Goal: Task Accomplishment & Management: Manage account settings

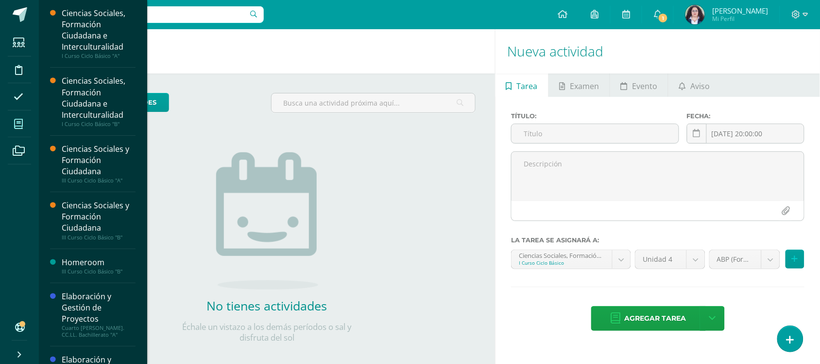
click at [13, 130] on span at bounding box center [19, 124] width 22 height 22
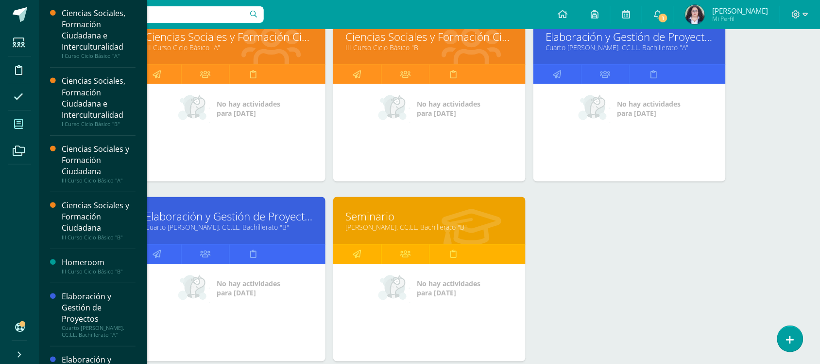
scroll to position [266, 0]
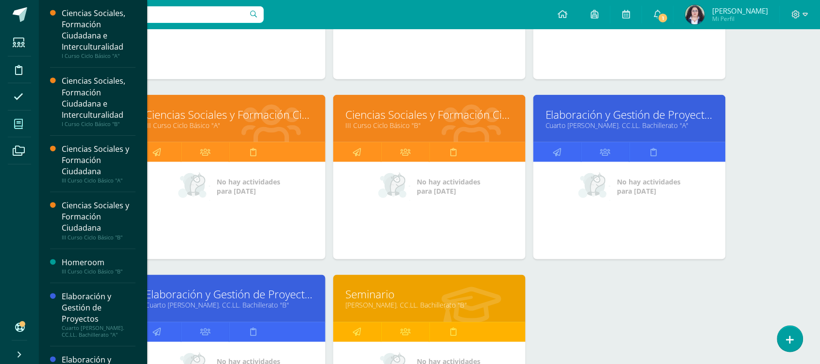
click at [639, 124] on link "Cuarto Bach. CC.LL. Bachillerato "A"" at bounding box center [630, 125] width 168 height 9
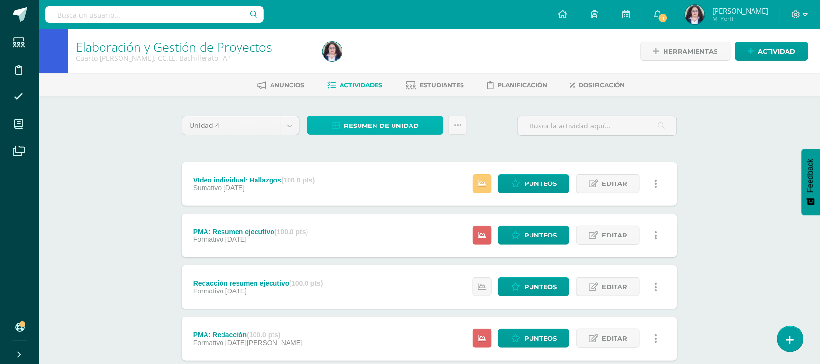
click at [400, 132] on span "Resumen de unidad" at bounding box center [381, 126] width 75 height 18
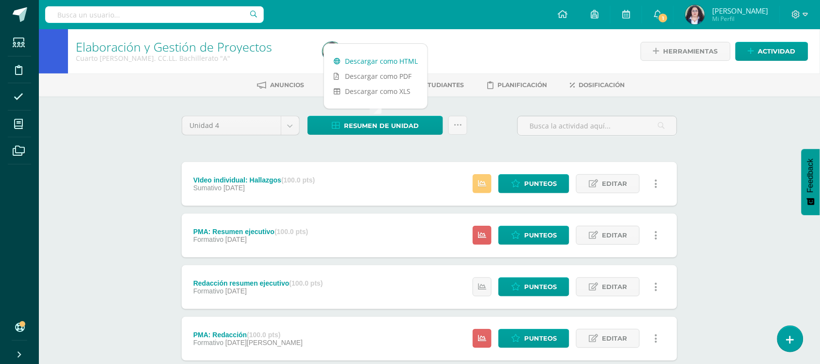
click at [381, 61] on link "Descargar como HTML" at bounding box center [376, 60] width 104 height 15
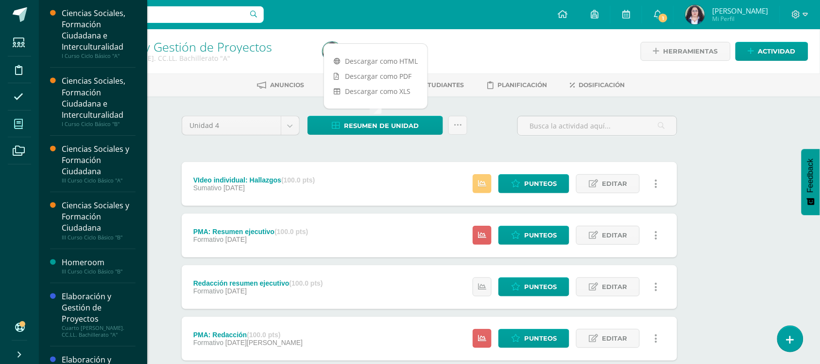
click at [21, 127] on icon at bounding box center [18, 124] width 9 height 10
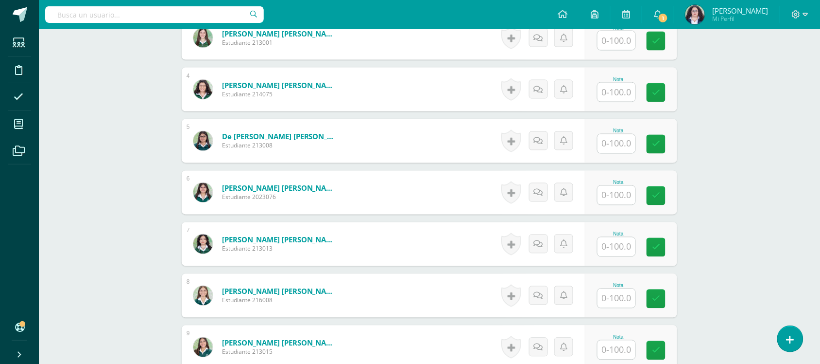
scroll to position [411, 0]
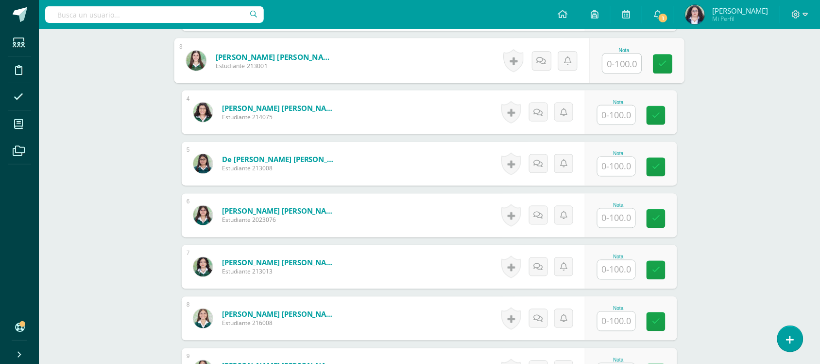
click at [618, 64] on input "text" at bounding box center [622, 63] width 39 height 19
type input "100"
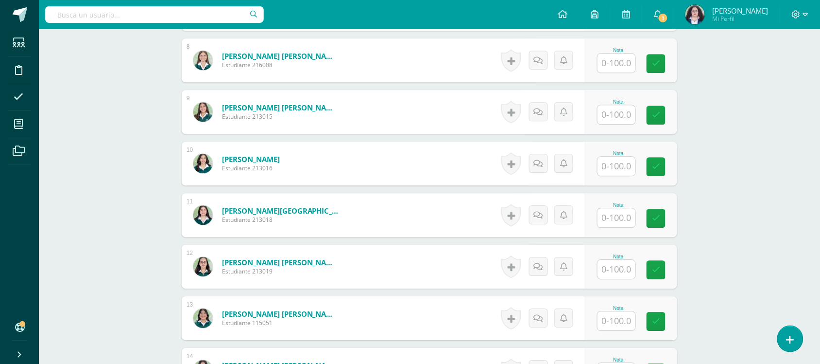
scroll to position [675, 0]
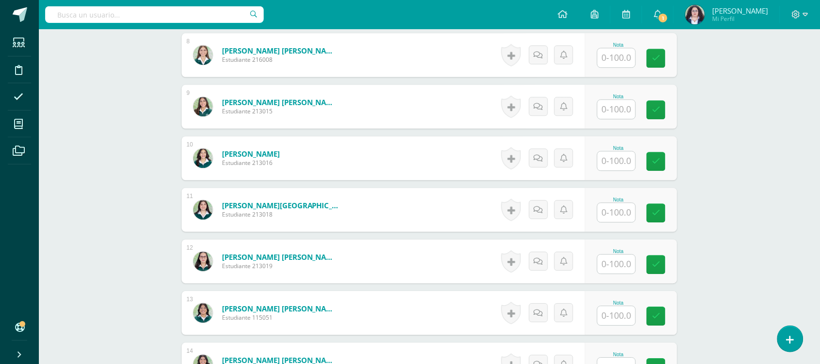
click at [622, 313] on input "text" at bounding box center [617, 315] width 38 height 19
type input "92"
click at [744, 237] on div "Elaboración y Gestión de Proyectos Cuarto Bach. CC.LL. Bachillerato "A" Herrami…" at bounding box center [429, 158] width 781 height 1606
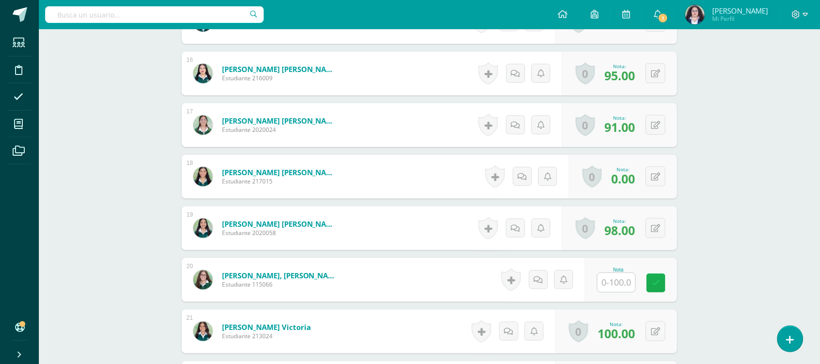
scroll to position [1069, 0]
click at [620, 283] on input "text" at bounding box center [617, 281] width 38 height 19
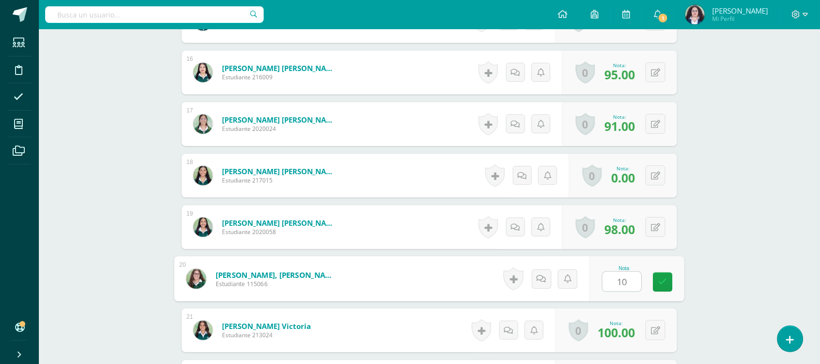
type input "100"
click at [659, 286] on link at bounding box center [663, 281] width 19 height 19
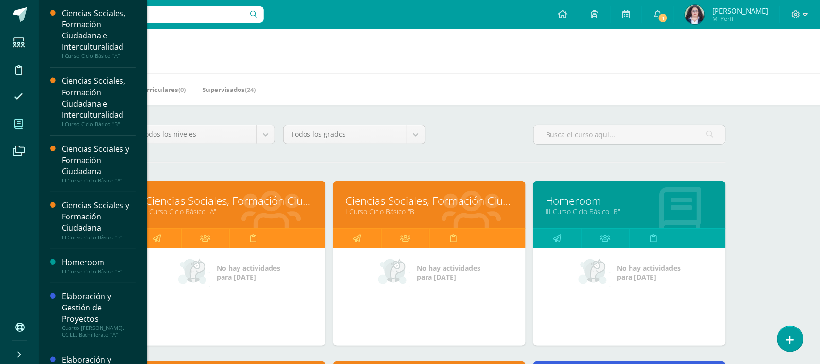
click at [282, 207] on link "Ciencias Sociales, Formación Ciudadana e Interculturalidad" at bounding box center [229, 200] width 168 height 15
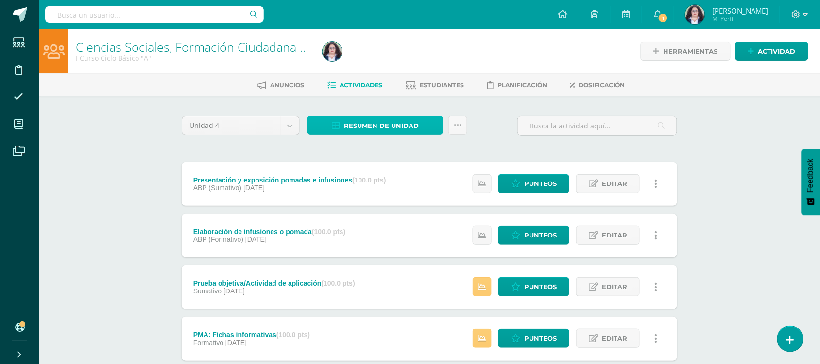
click at [363, 123] on span "Resumen de unidad" at bounding box center [381, 126] width 75 height 18
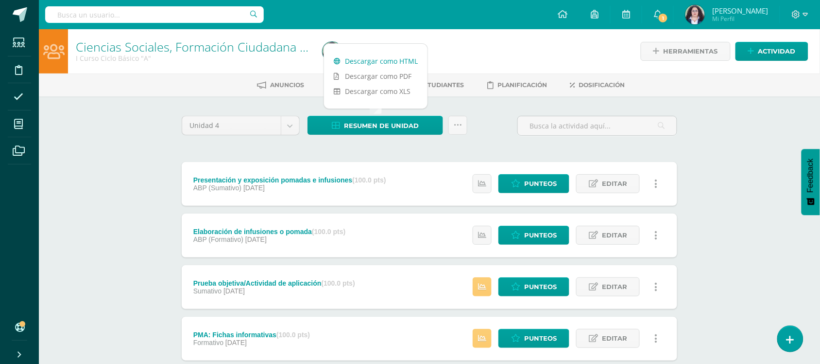
click at [357, 59] on link "Descargar como HTML" at bounding box center [376, 60] width 104 height 15
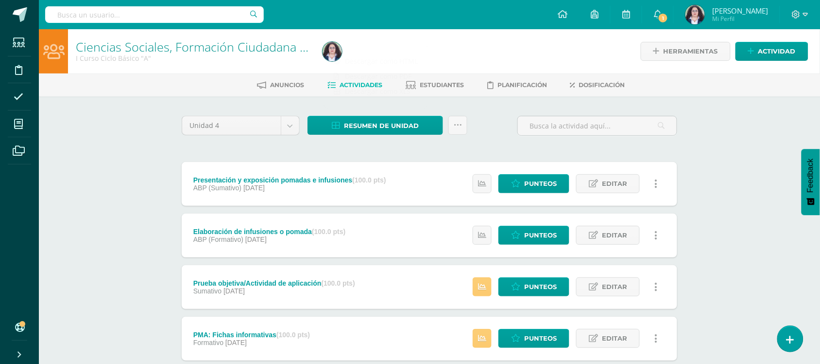
click at [469, 121] on div "Resumen de unidad Subir actividades en masa Enviar punteos a revision Historial…" at bounding box center [388, 130] width 168 height 28
click at [460, 121] on icon at bounding box center [458, 125] width 8 height 8
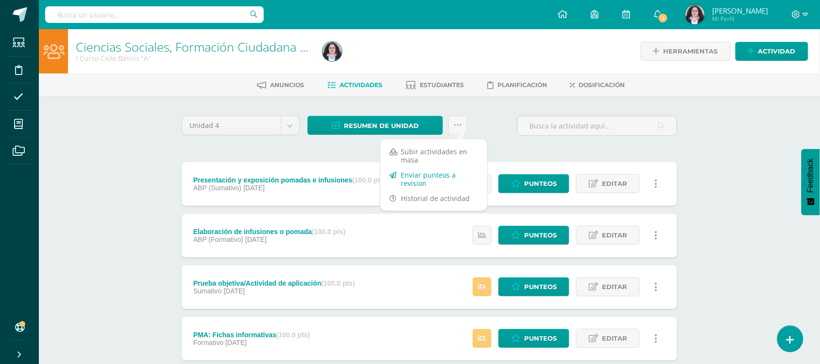
click at [416, 179] on link "Enviar punteos a revision" at bounding box center [434, 178] width 107 height 23
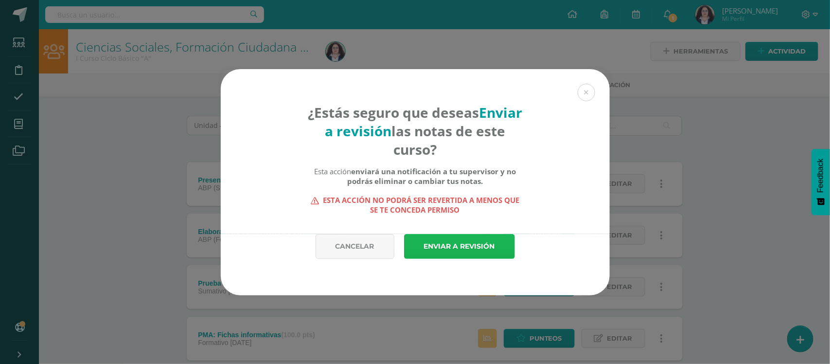
click at [441, 248] on link "Enviar a revisión" at bounding box center [459, 246] width 111 height 25
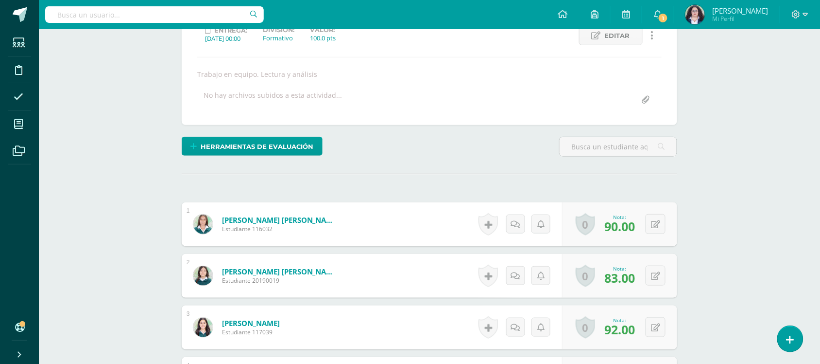
scroll to position [147, 0]
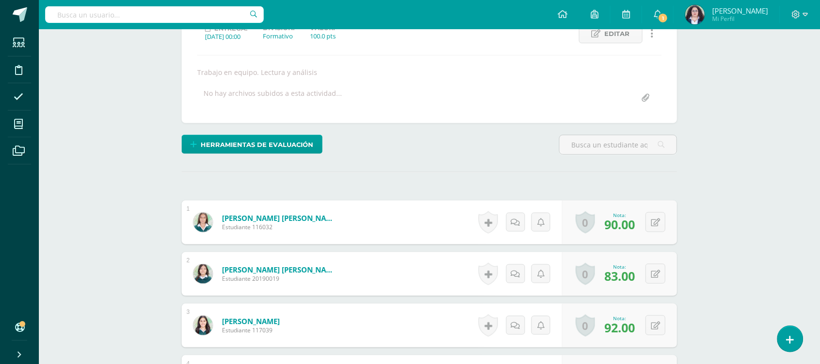
click at [667, 266] on div "0 Logros Logros obtenidos Aún no hay logros agregados Nota: 83.00" at bounding box center [619, 274] width 115 height 44
click at [660, 268] on button at bounding box center [656, 273] width 20 height 20
click at [632, 270] on link at bounding box center [636, 276] width 19 height 19
click at [641, 276] on link at bounding box center [636, 276] width 19 height 19
click at [639, 277] on icon at bounding box center [636, 277] width 9 height 8
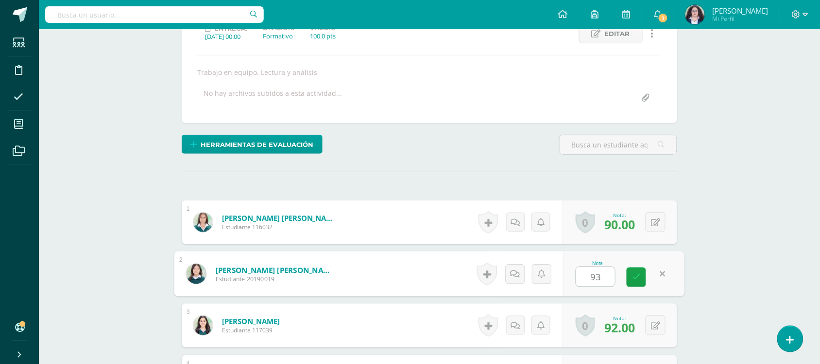
type input "93"
click at [803, 210] on div "Ciencias Sociales, Formación Ciudadana e Interculturalidad I Curso Ciclo Básico…" at bounding box center [429, 348] width 781 height 933
click at [630, 279] on icon at bounding box center [630, 277] width 8 height 8
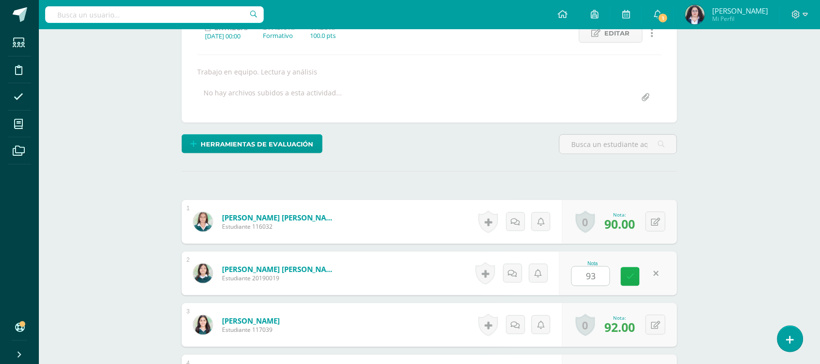
click at [630, 278] on icon at bounding box center [630, 276] width 8 height 8
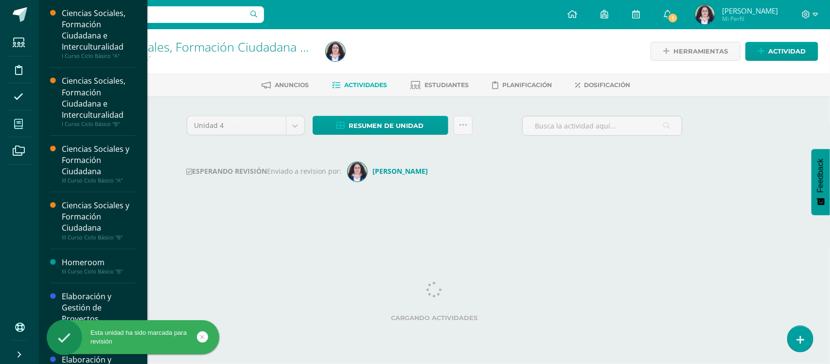
click at [15, 123] on icon at bounding box center [18, 124] width 9 height 10
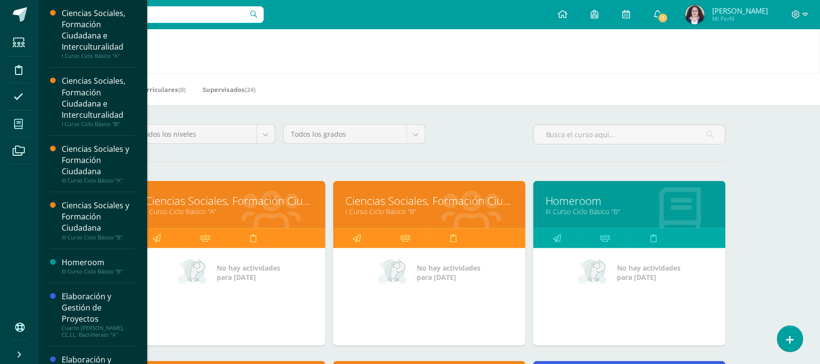
click at [377, 202] on link "Ciencias Sociales, Formación Ciudadana e Interculturalidad" at bounding box center [430, 200] width 168 height 15
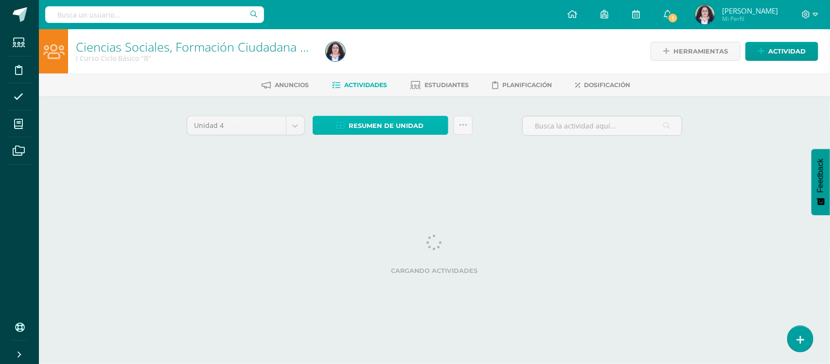
click at [388, 129] on span "Resumen de unidad" at bounding box center [386, 126] width 75 height 18
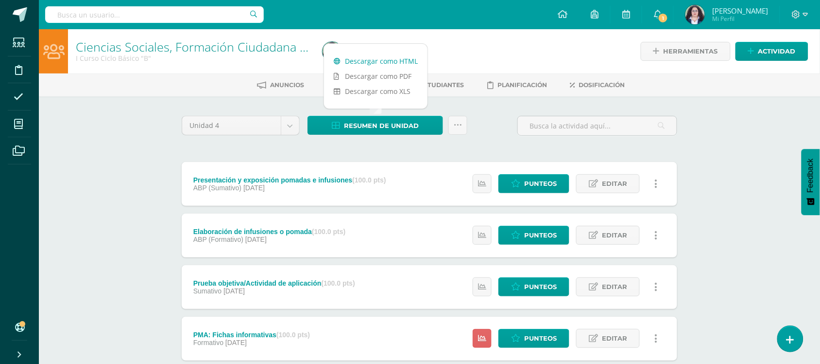
click at [378, 57] on link "Descargar como HTML" at bounding box center [376, 60] width 104 height 15
click at [457, 126] on icon at bounding box center [458, 125] width 8 height 8
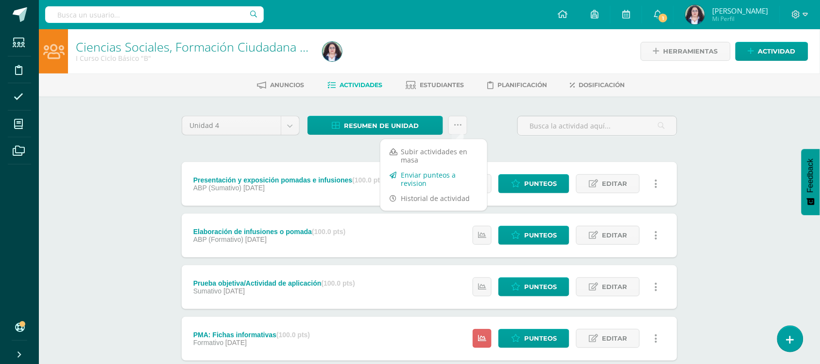
click at [431, 175] on link "Enviar punteos a revision" at bounding box center [434, 178] width 107 height 23
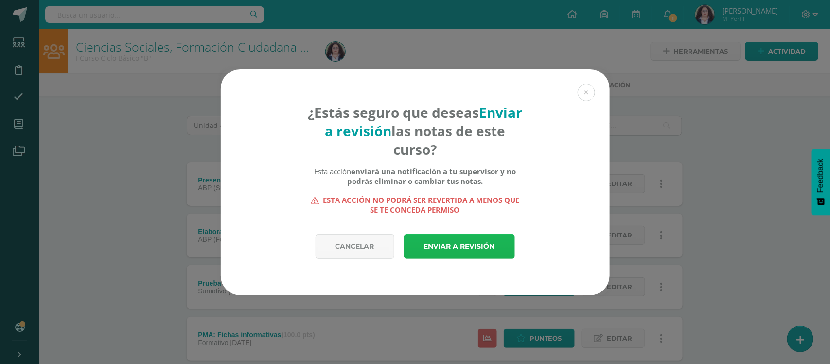
click at [449, 251] on link "Enviar a revisión" at bounding box center [459, 246] width 111 height 25
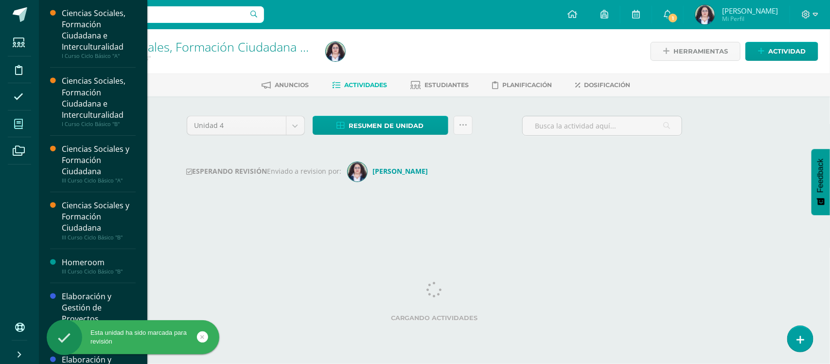
click at [9, 120] on span at bounding box center [19, 124] width 22 height 22
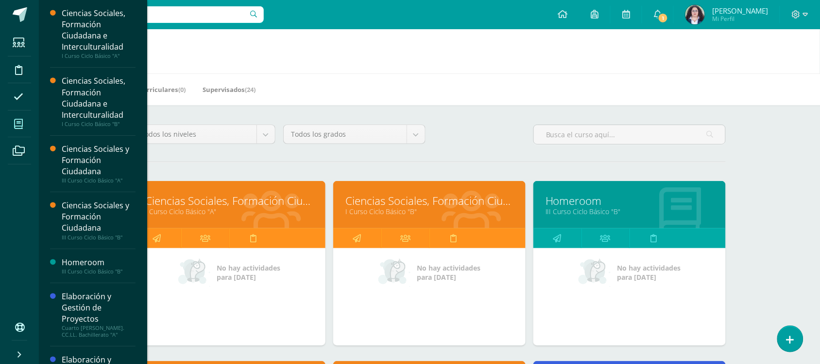
click at [237, 208] on link "I Curso Ciclo Básico "A"" at bounding box center [229, 211] width 168 height 9
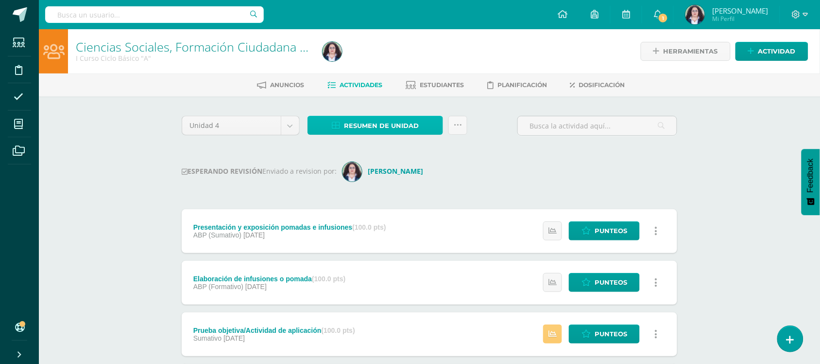
click at [348, 116] on link "Resumen de unidad" at bounding box center [376, 125] width 136 height 19
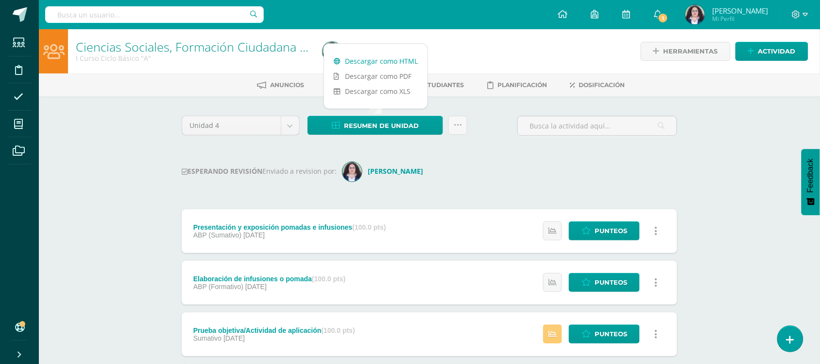
click at [346, 63] on link "Descargar como HTML" at bounding box center [376, 60] width 104 height 15
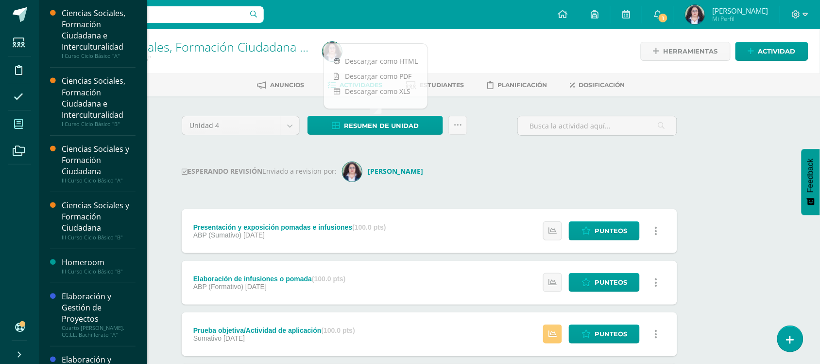
click at [27, 125] on span at bounding box center [19, 124] width 22 height 22
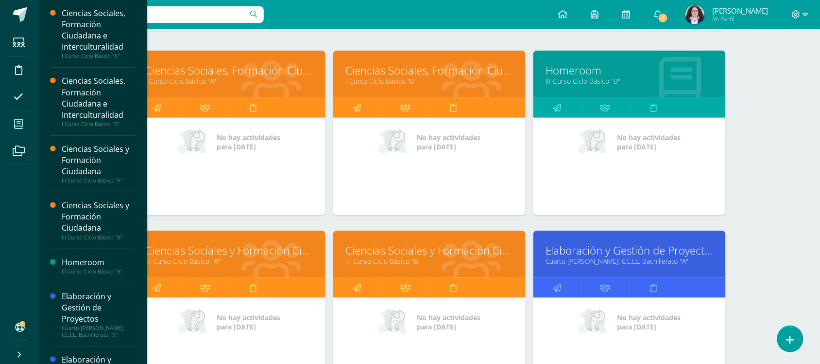
scroll to position [178, 0]
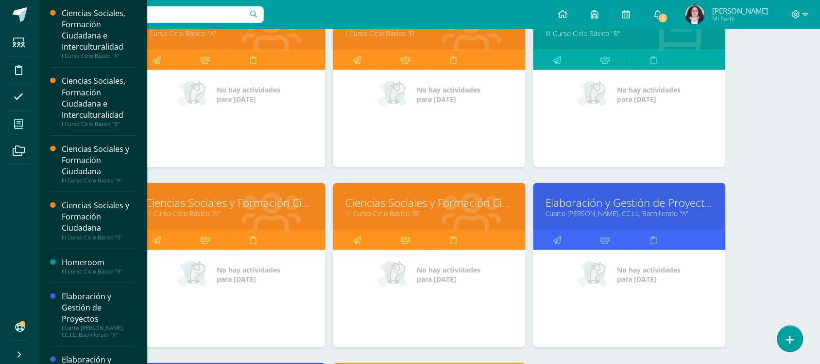
click at [602, 202] on link "Elaboración y Gestión de Proyectos" at bounding box center [630, 202] width 168 height 15
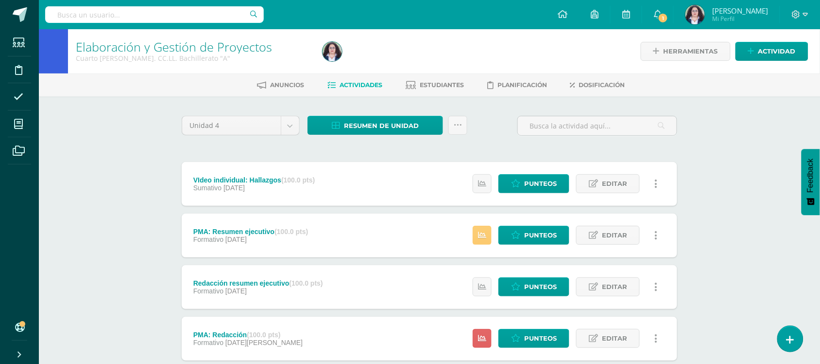
click at [365, 136] on div "Resumen de unidad Descargar como HTML Descargar como PDF Descargar como XLS Sub…" at bounding box center [388, 130] width 168 height 28
click at [363, 129] on span "Resumen de unidad" at bounding box center [381, 126] width 75 height 18
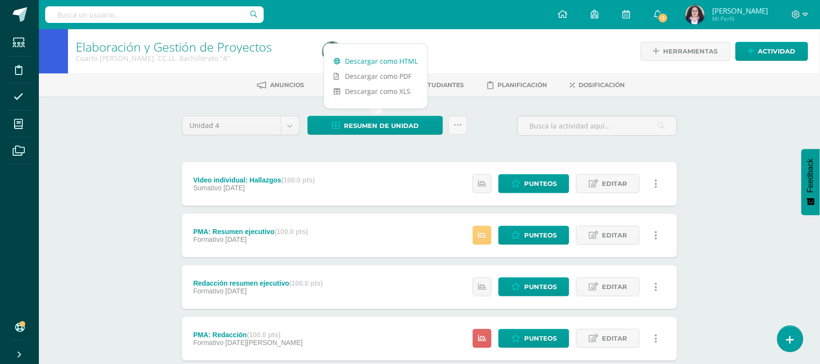
click at [362, 63] on link "Descargar como HTML" at bounding box center [376, 60] width 104 height 15
click at [462, 120] on link at bounding box center [458, 125] width 19 height 19
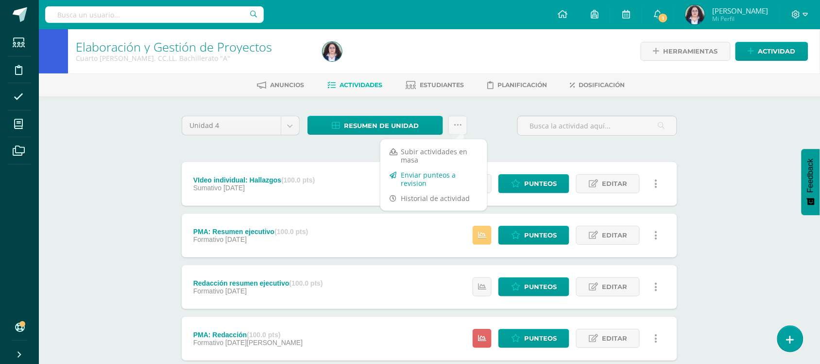
click at [435, 178] on link "Enviar punteos a revision" at bounding box center [434, 178] width 107 height 23
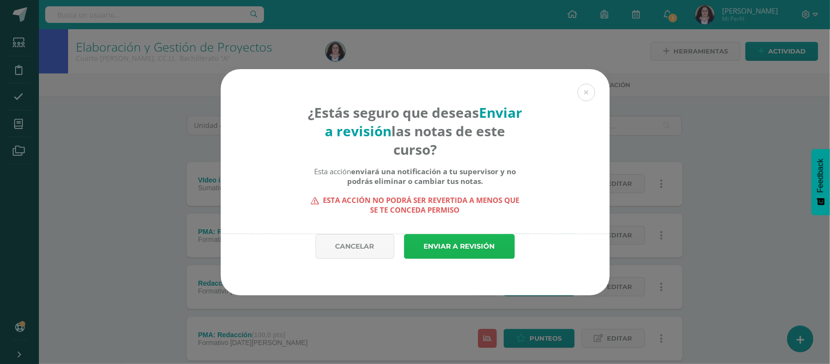
click at [460, 250] on link "Enviar a revisión" at bounding box center [459, 246] width 111 height 25
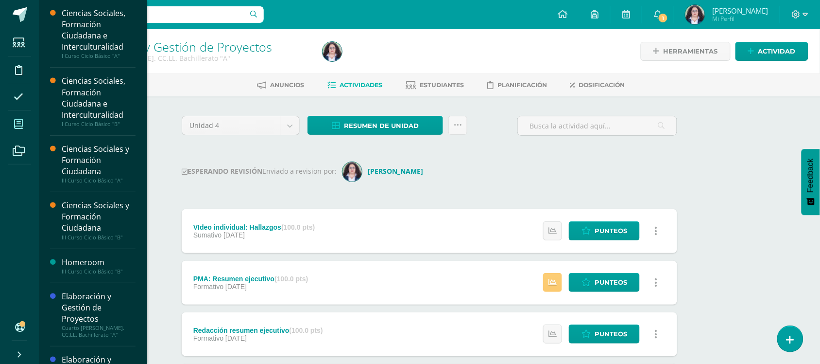
click at [17, 120] on icon at bounding box center [18, 124] width 9 height 10
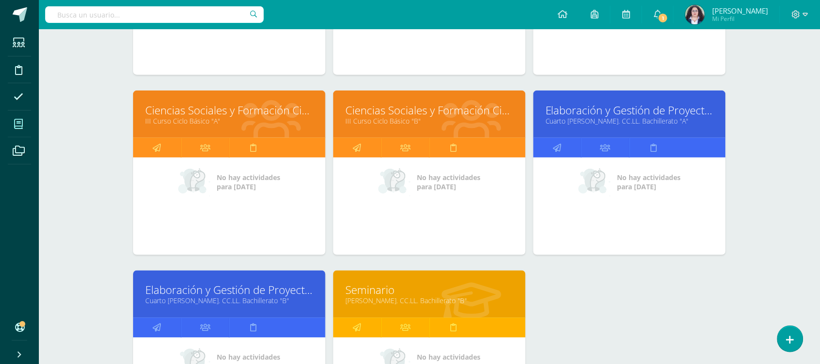
scroll to position [283, 0]
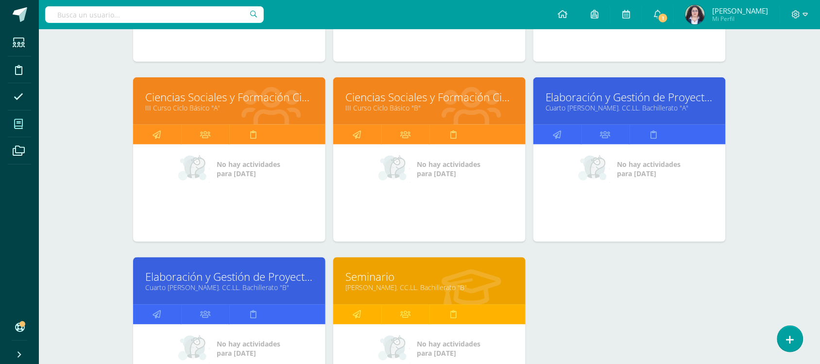
click at [214, 276] on link "Elaboración y Gestión de Proyectos" at bounding box center [229, 276] width 168 height 15
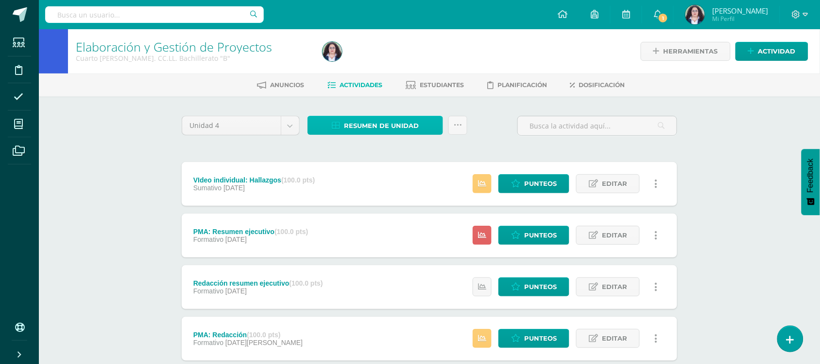
click at [402, 123] on span "Resumen de unidad" at bounding box center [381, 126] width 75 height 18
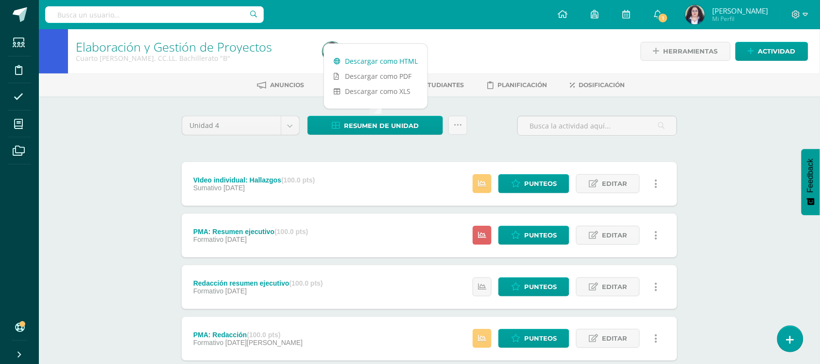
click at [382, 56] on link "Descargar como HTML" at bounding box center [376, 60] width 104 height 15
click at [457, 121] on icon at bounding box center [458, 125] width 8 height 8
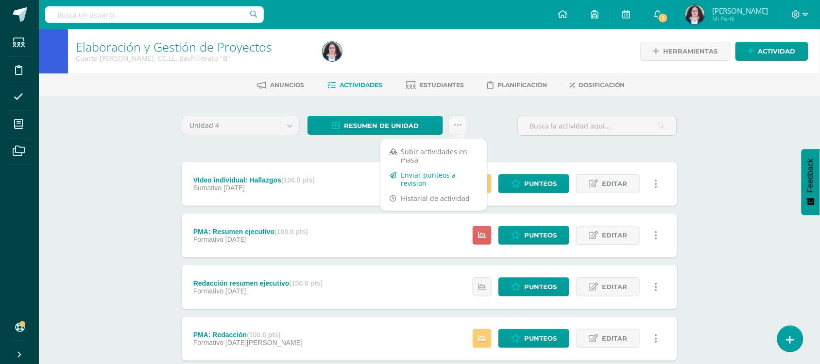
click at [438, 178] on link "Enviar punteos a revision" at bounding box center [434, 178] width 107 height 23
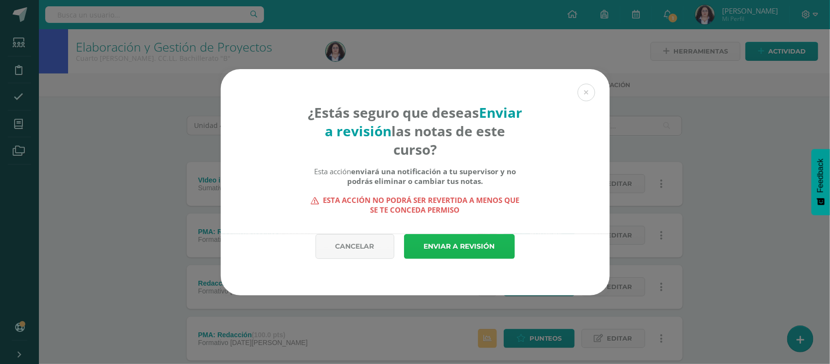
click at [465, 246] on link "Enviar a revisión" at bounding box center [459, 246] width 111 height 25
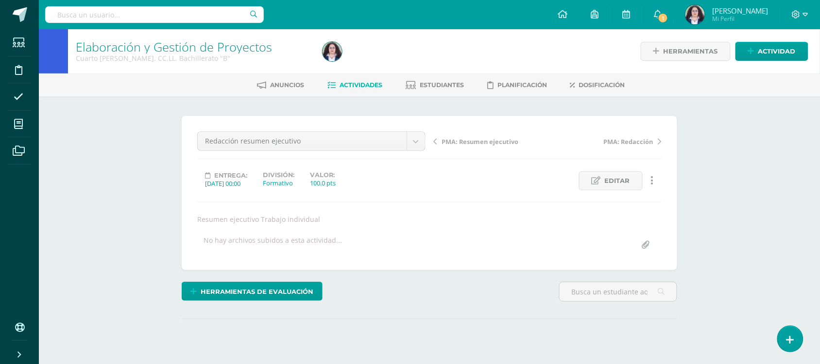
click at [774, 178] on div "Elaboración y Gestión de Proyectos Cuarto Bach. CC.LL. Bachillerato "B" Herrami…" at bounding box center [429, 211] width 781 height 365
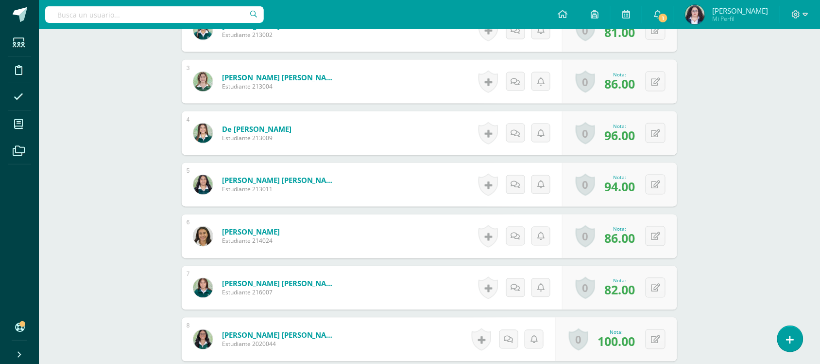
scroll to position [391, 0]
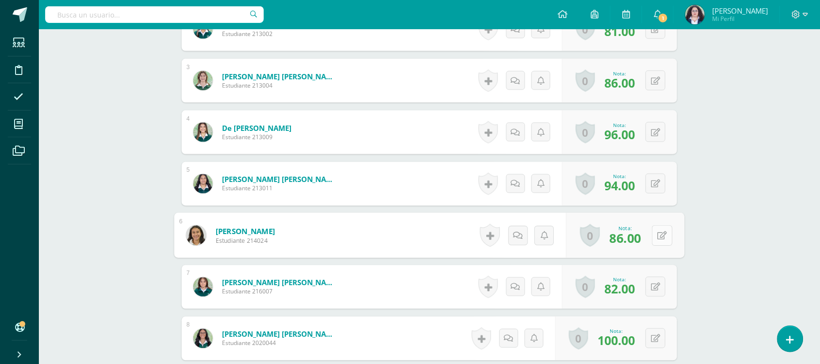
click at [658, 234] on icon at bounding box center [663, 235] width 10 height 8
type input "89"
click at [632, 238] on link at bounding box center [636, 238] width 19 height 19
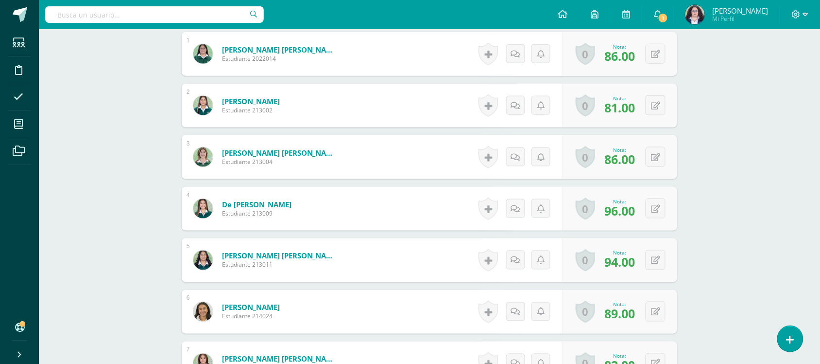
scroll to position [322, 0]
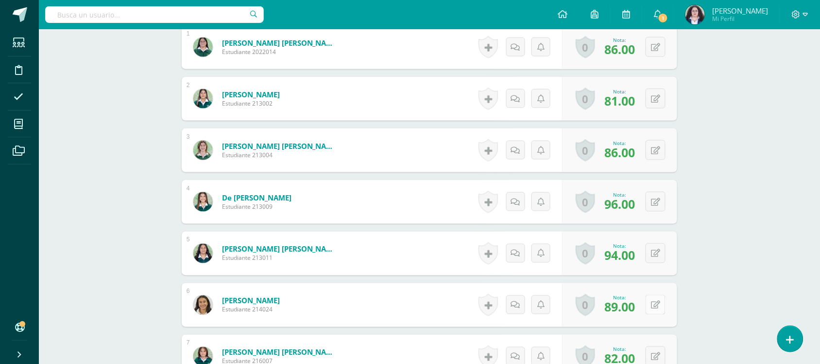
click at [657, 309] on button at bounding box center [656, 305] width 20 height 20
type input "86"
click at [633, 301] on link at bounding box center [636, 307] width 19 height 19
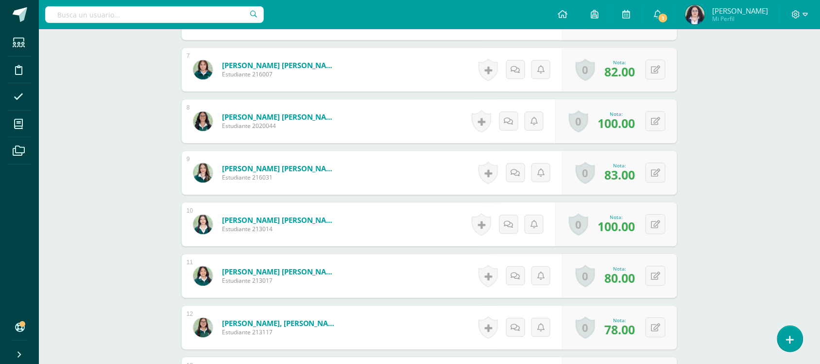
scroll to position [617, 0]
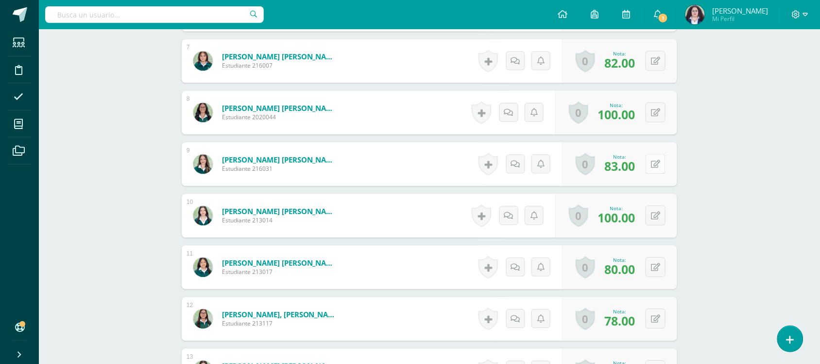
click at [662, 159] on button at bounding box center [656, 164] width 20 height 20
type input "89"
click at [638, 166] on icon at bounding box center [636, 167] width 9 height 8
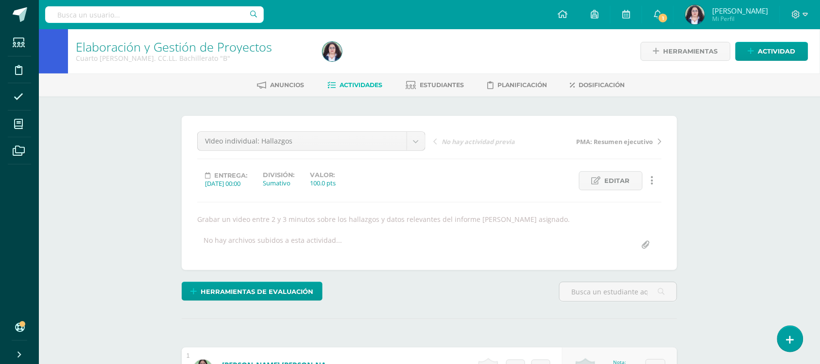
scroll to position [501, 0]
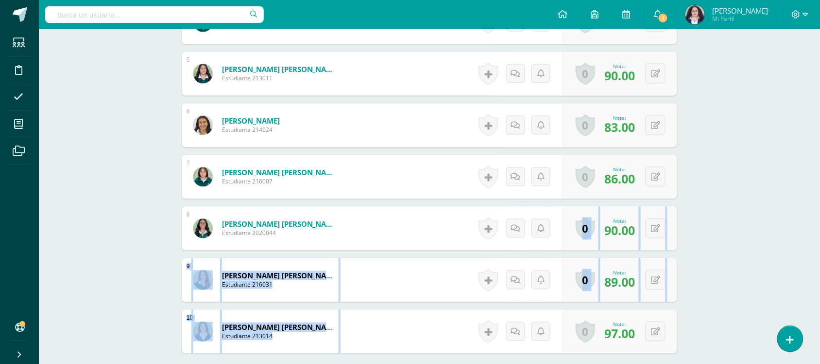
drag, startPoint x: 817, startPoint y: 235, endPoint x: 809, endPoint y: 335, distance: 100.9
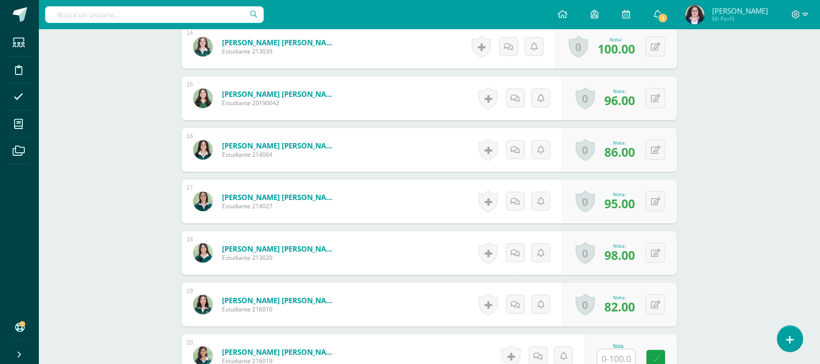
scroll to position [992, 0]
drag, startPoint x: 805, startPoint y: 288, endPoint x: 819, endPoint y: 287, distance: 14.1
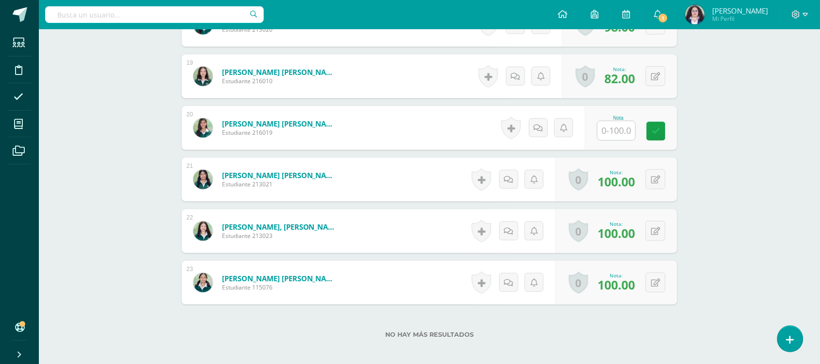
scroll to position [1222, 0]
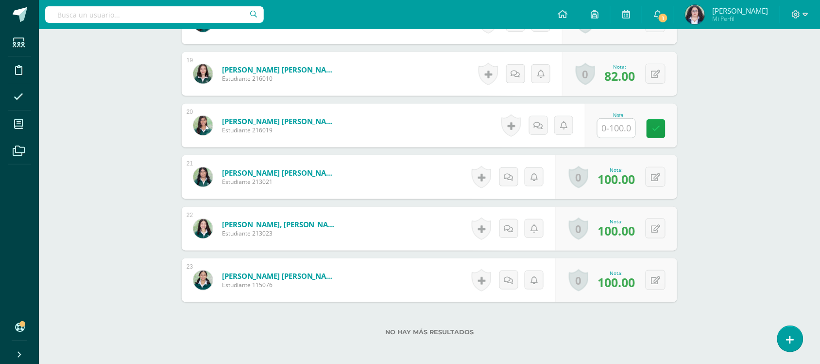
click at [623, 131] on input "text" at bounding box center [617, 128] width 38 height 19
type input "86"
click at [665, 133] on icon at bounding box center [663, 128] width 9 height 8
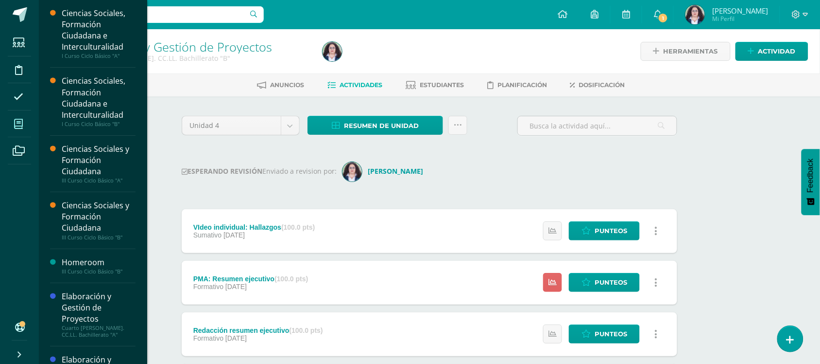
click at [20, 125] on icon at bounding box center [18, 124] width 9 height 10
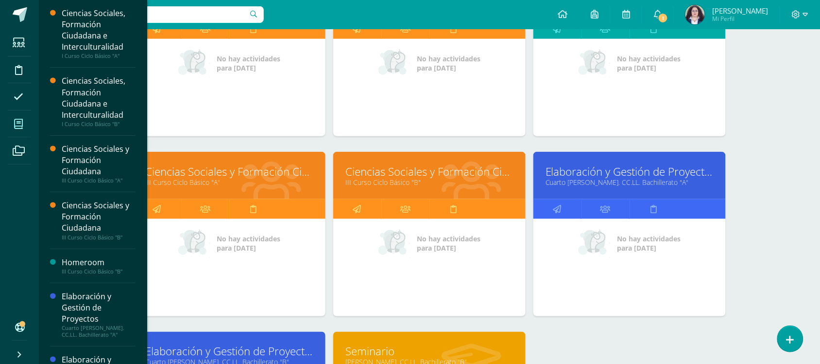
scroll to position [210, 0]
